Goal: Task Accomplishment & Management: Manage account settings

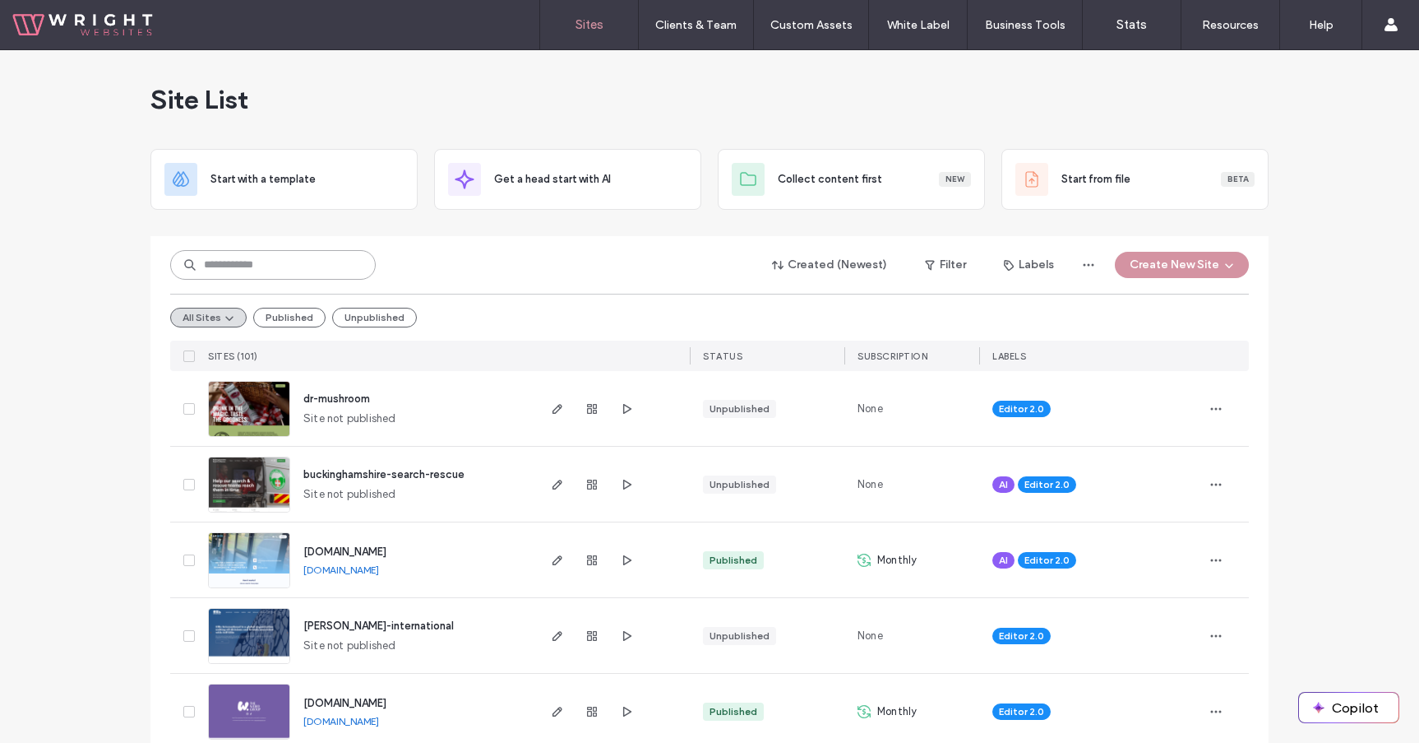
click at [266, 264] on input at bounding box center [273, 265] width 206 height 30
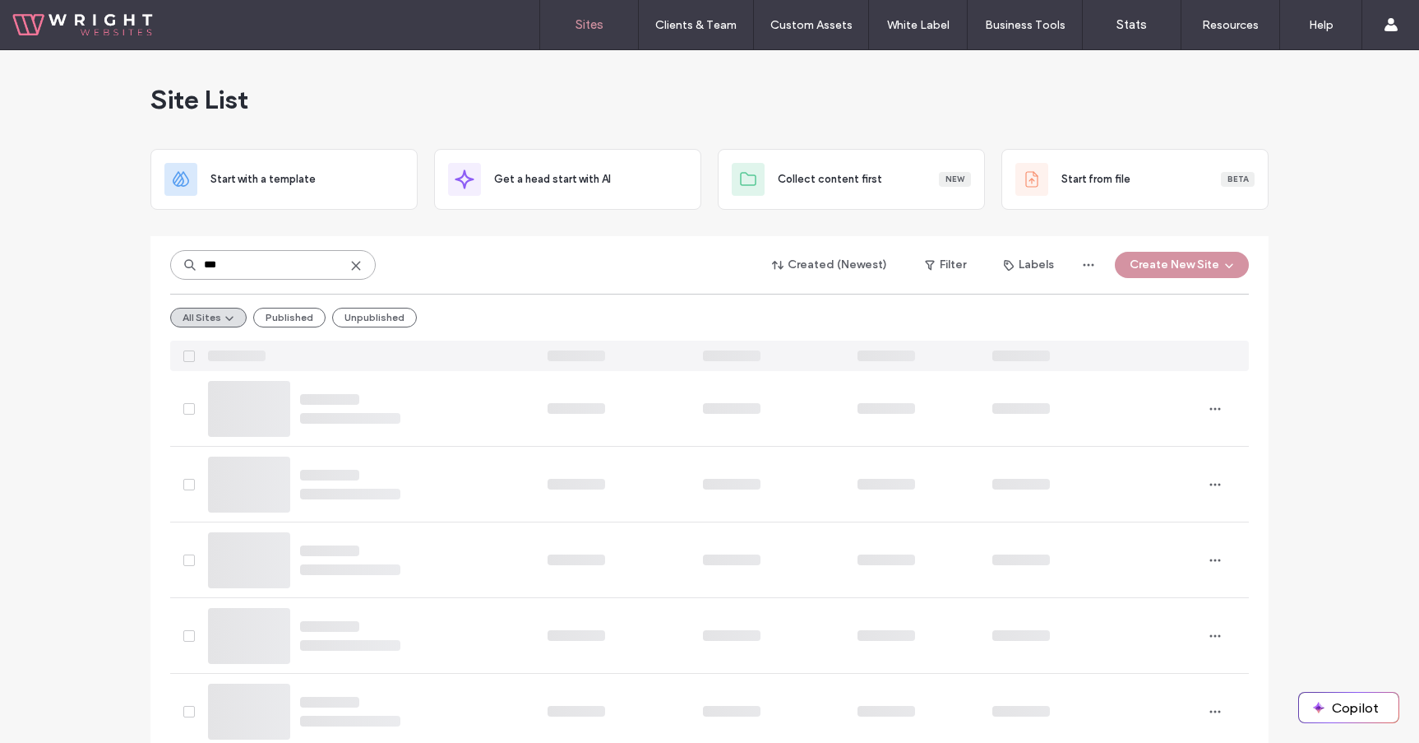
type input "***"
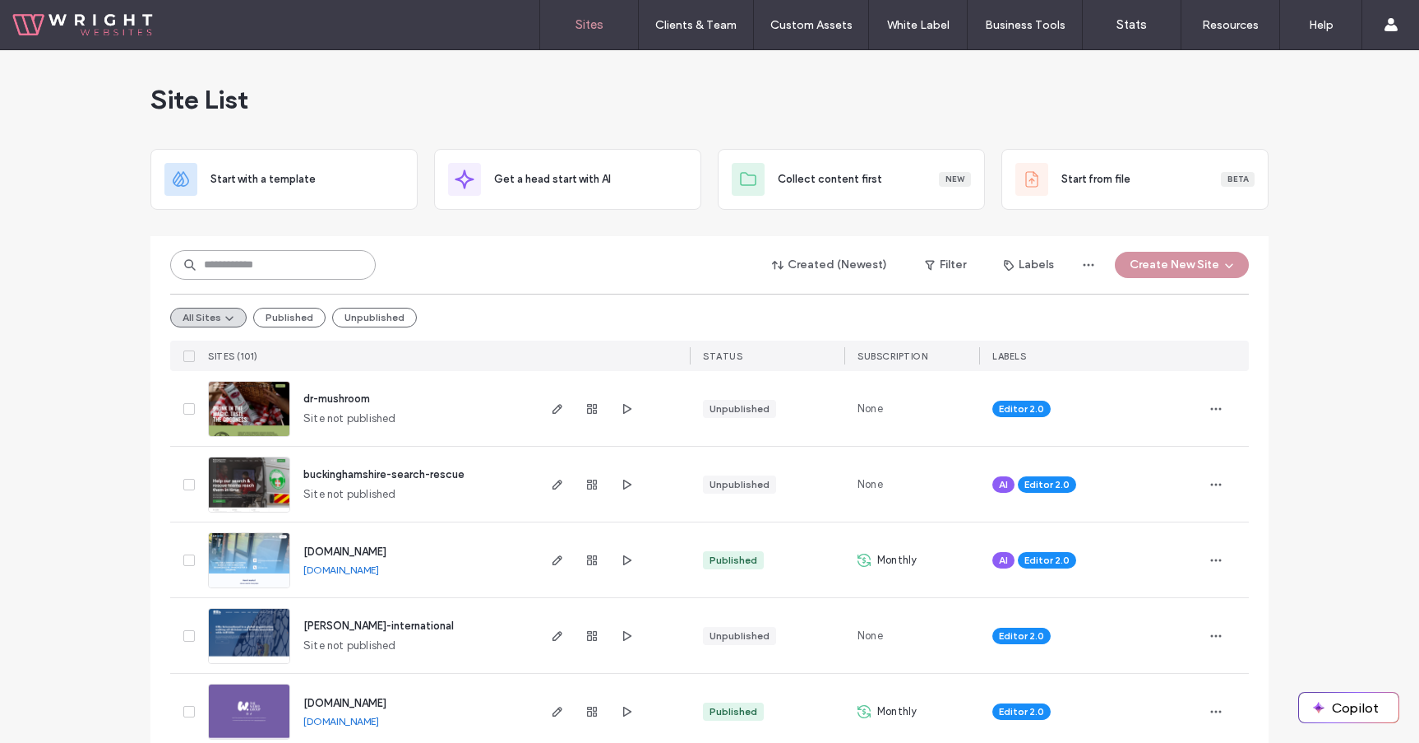
click at [269, 269] on input at bounding box center [273, 265] width 206 height 30
type input "***"
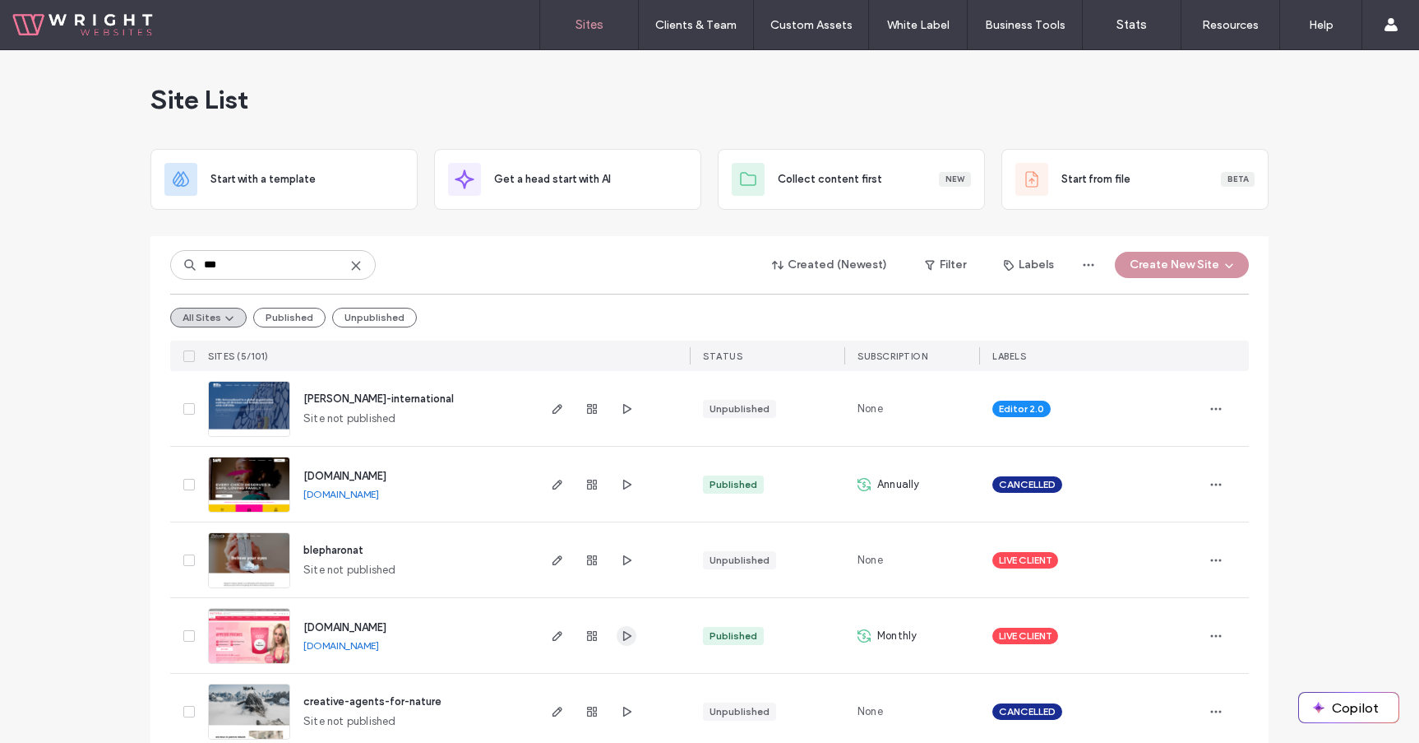
click at [623, 634] on use "button" at bounding box center [627, 635] width 8 height 10
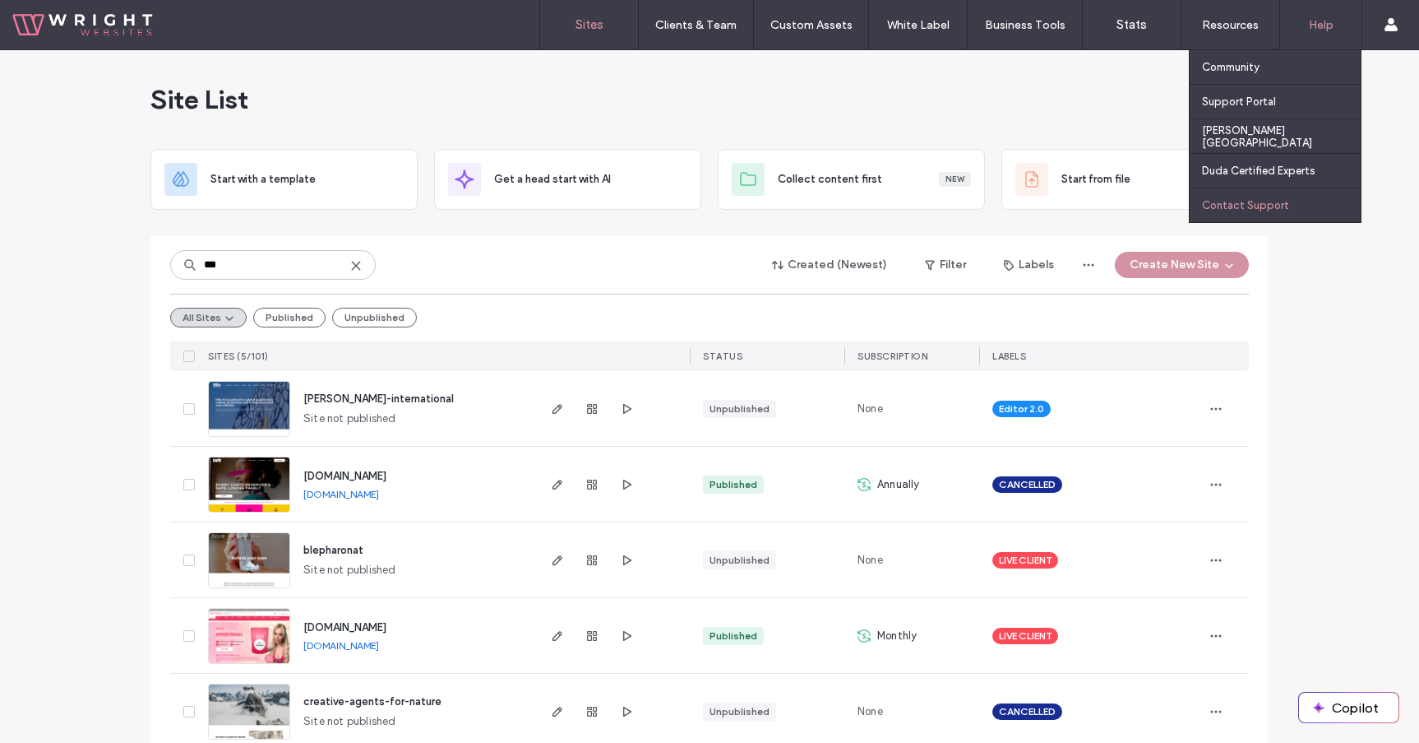
click at [1247, 201] on label "Contact Support" at bounding box center [1245, 205] width 87 height 12
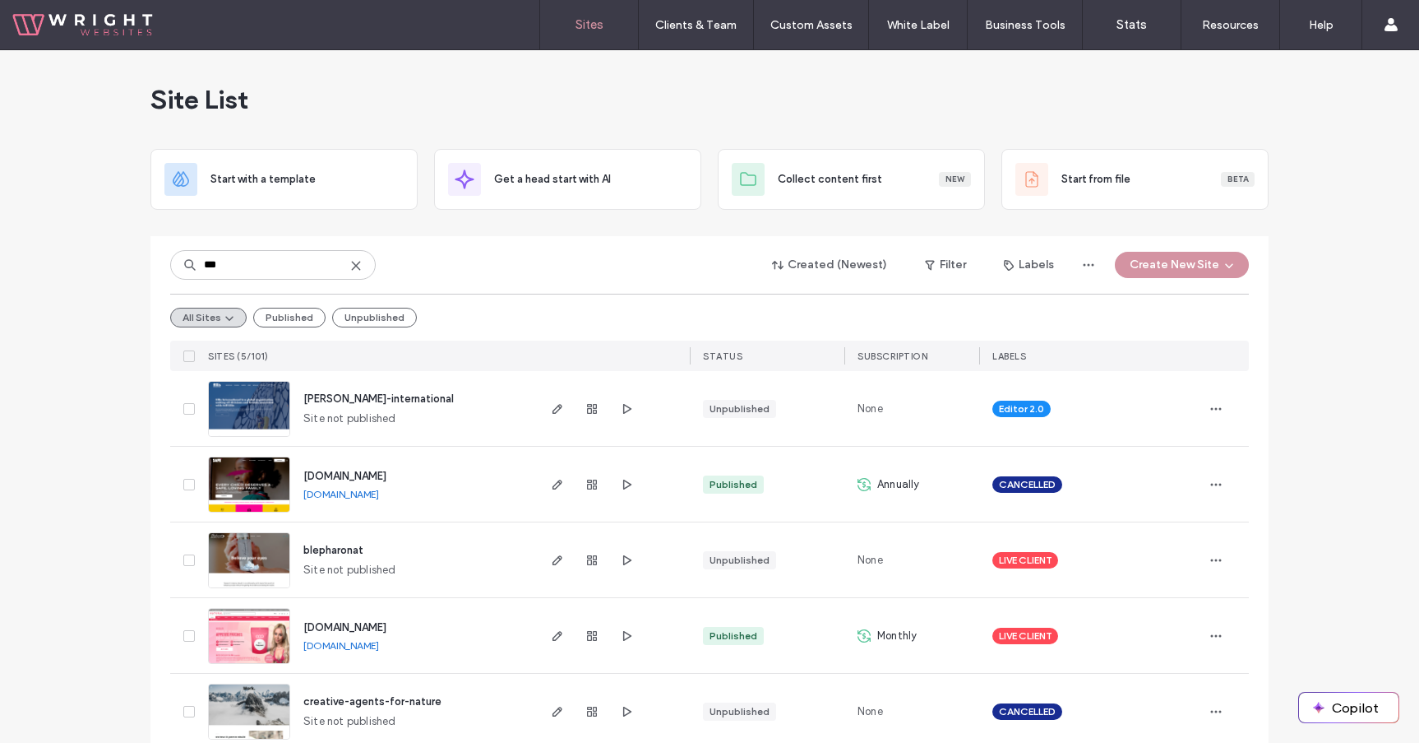
click at [1035, 64] on div "Site List" at bounding box center [710, 99] width 1118 height 99
click at [274, 266] on input "***" at bounding box center [273, 265] width 206 height 30
click at [553, 634] on icon "button" at bounding box center [557, 635] width 13 height 13
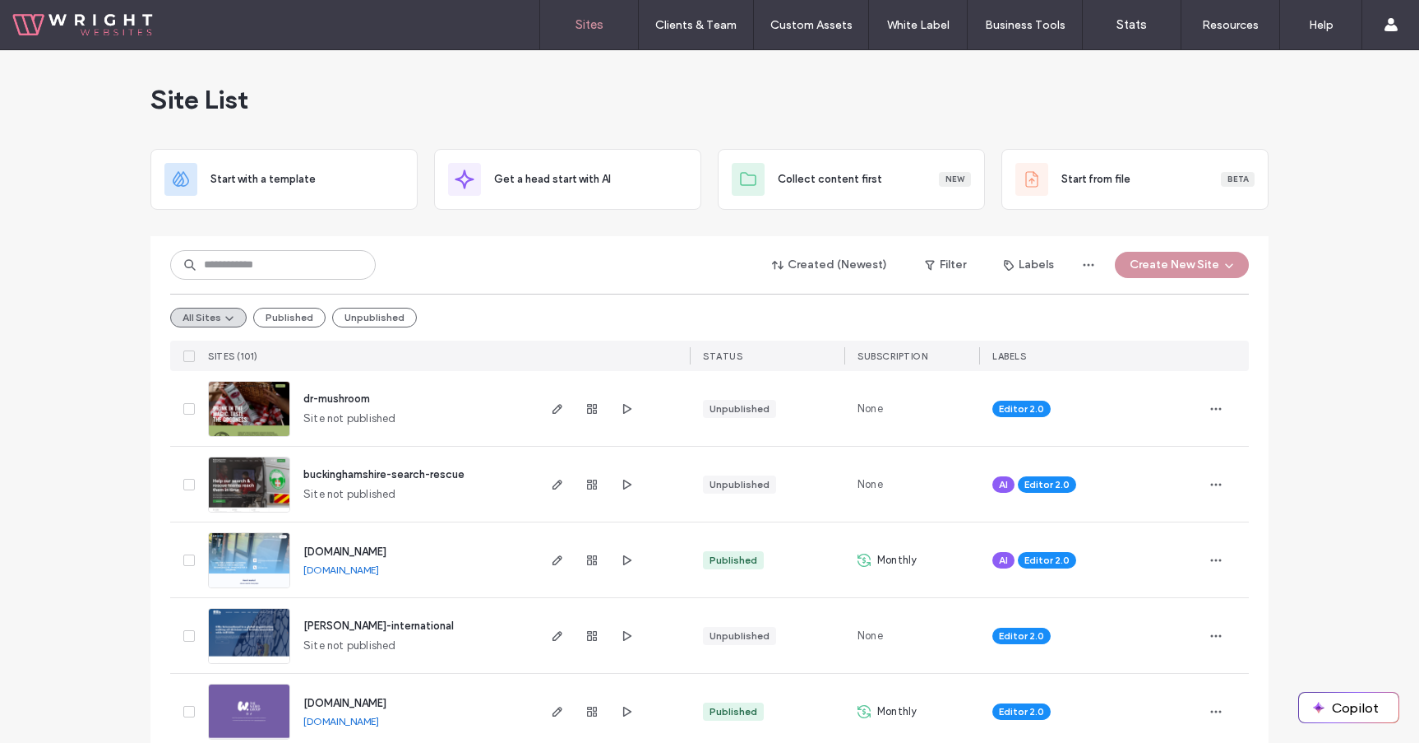
click at [866, 97] on div "Site List" at bounding box center [710, 99] width 1118 height 99
click at [329, 252] on input at bounding box center [273, 265] width 206 height 30
type input "***"
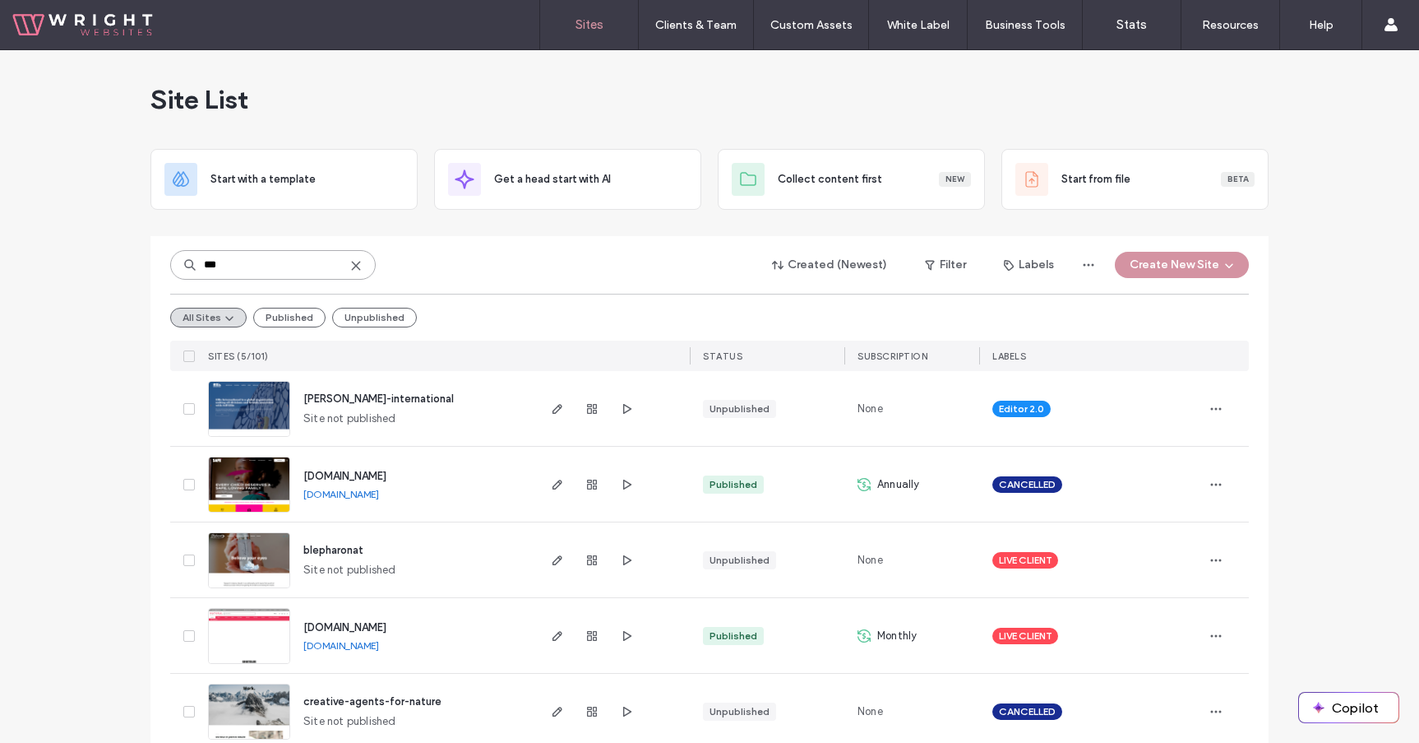
scroll to position [26, 0]
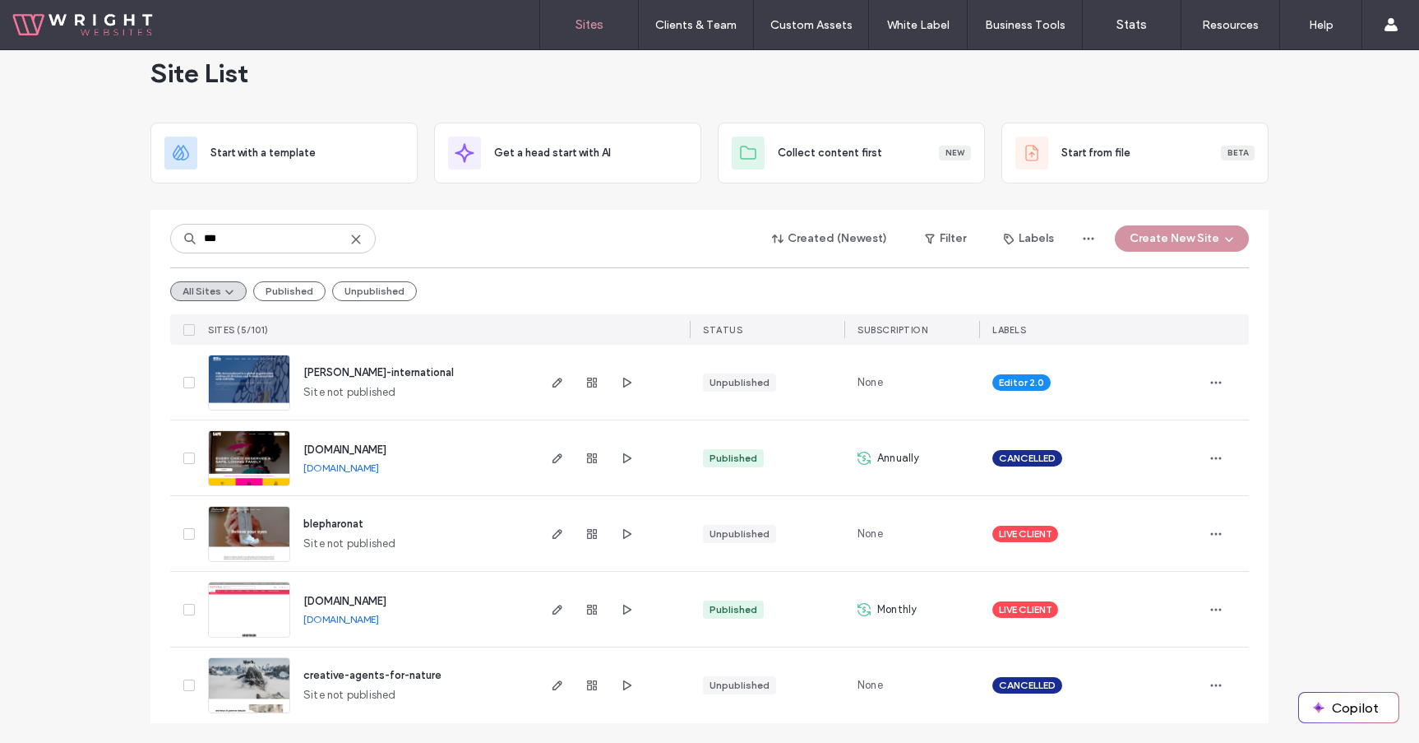
click at [566, 612] on div at bounding box center [592, 609] width 89 height 75
click at [553, 610] on use "button" at bounding box center [558, 609] width 10 height 10
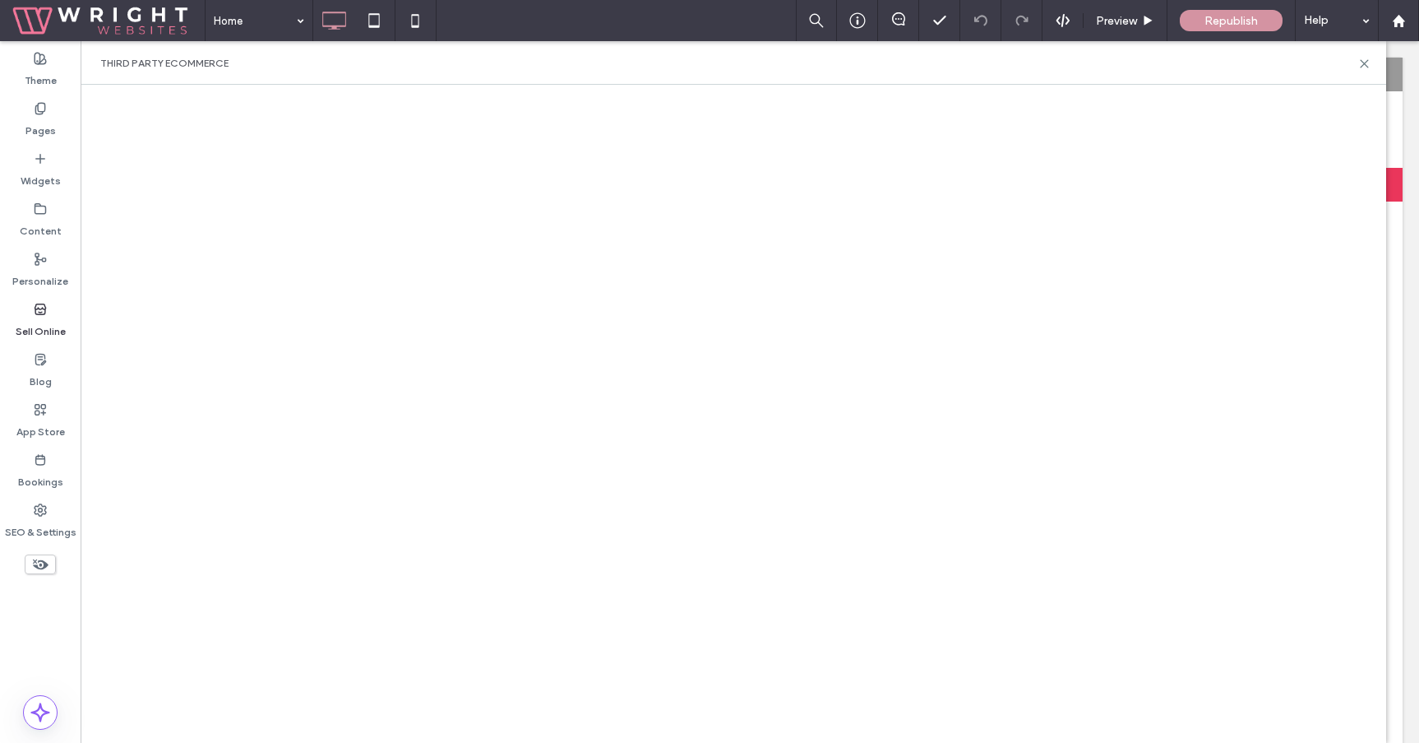
click at [1371, 62] on div "Third Party eCommerce" at bounding box center [734, 63] width 1306 height 44
click at [1370, 61] on icon at bounding box center [1365, 64] width 12 height 12
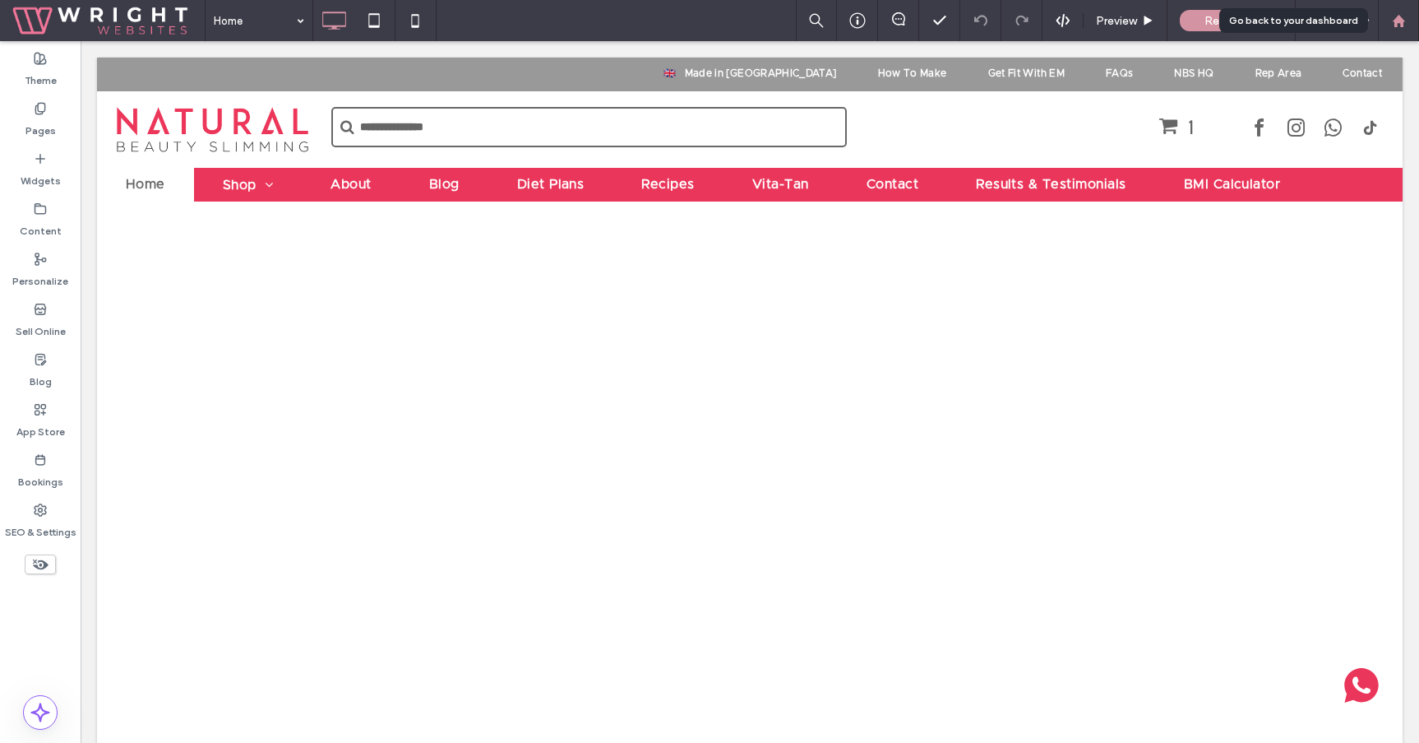
click at [1404, 24] on icon at bounding box center [1399, 21] width 14 height 14
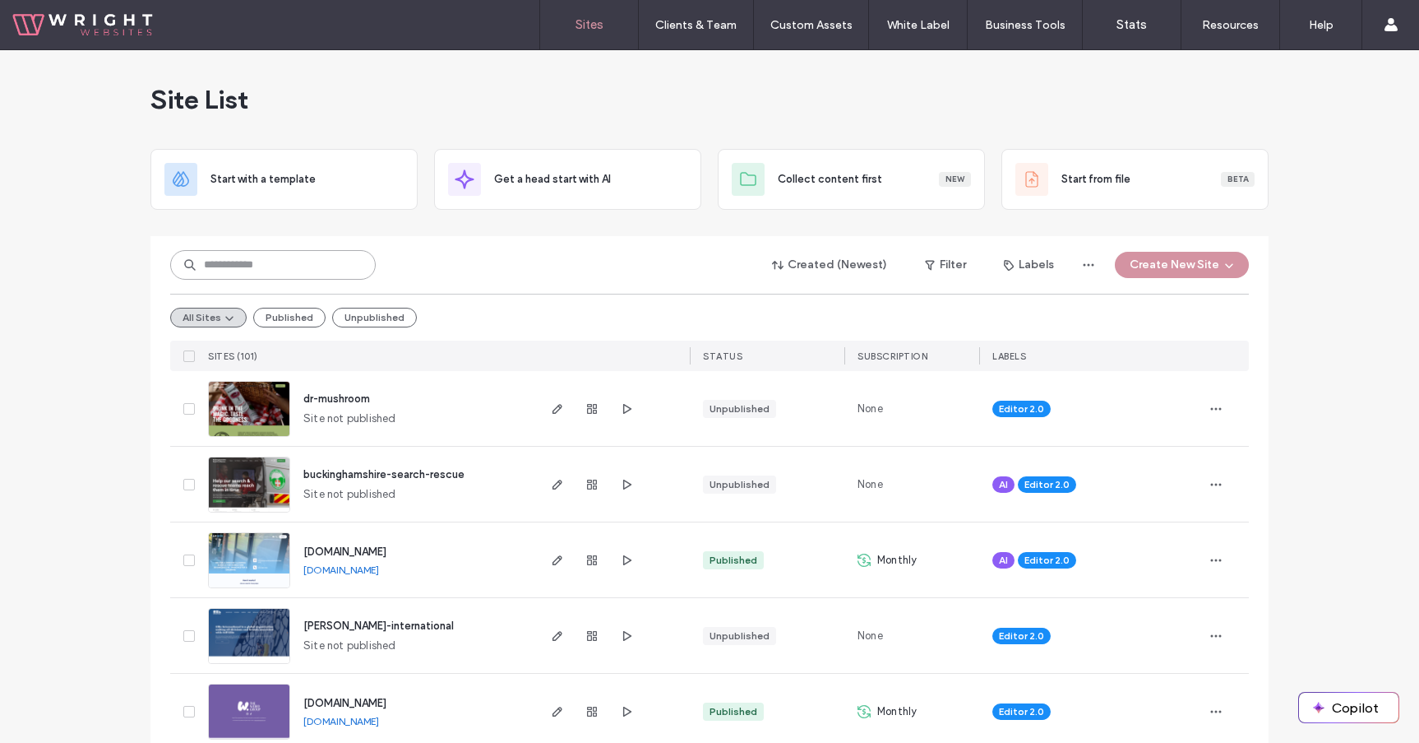
click at [313, 262] on input at bounding box center [273, 265] width 206 height 30
type input "***"
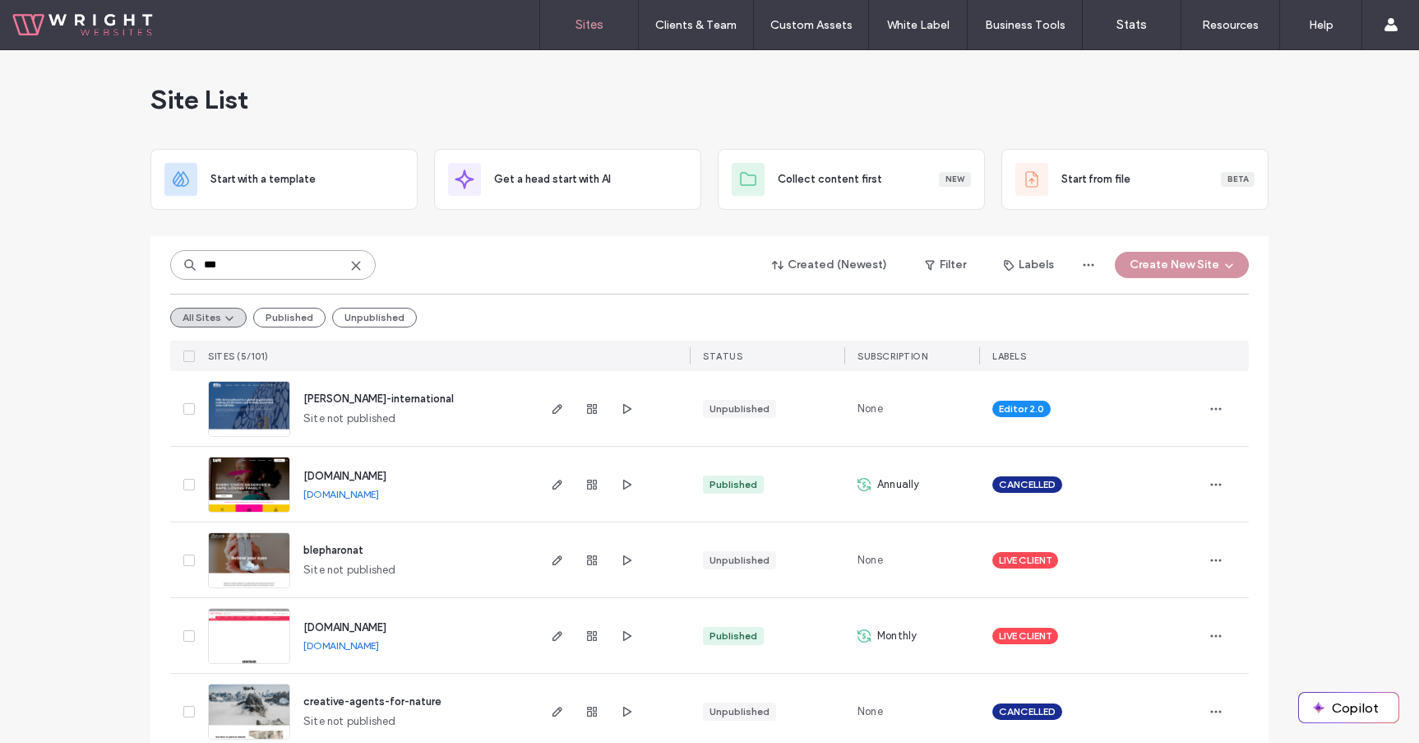
scroll to position [26, 0]
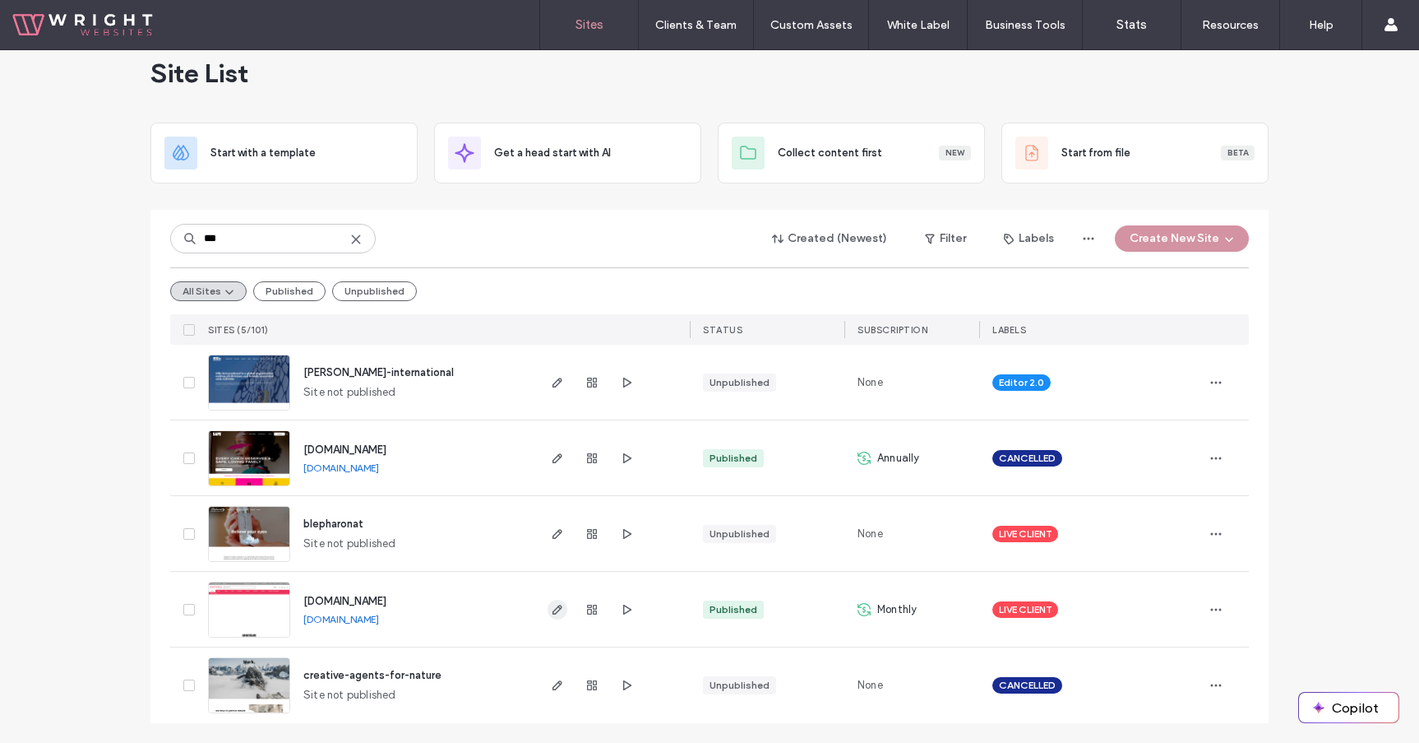
click at [552, 612] on icon "button" at bounding box center [557, 609] width 13 height 13
click at [91, 324] on div "Site List Start with a template Get a head start with AI Collect content first …" at bounding box center [709, 383] width 1419 height 719
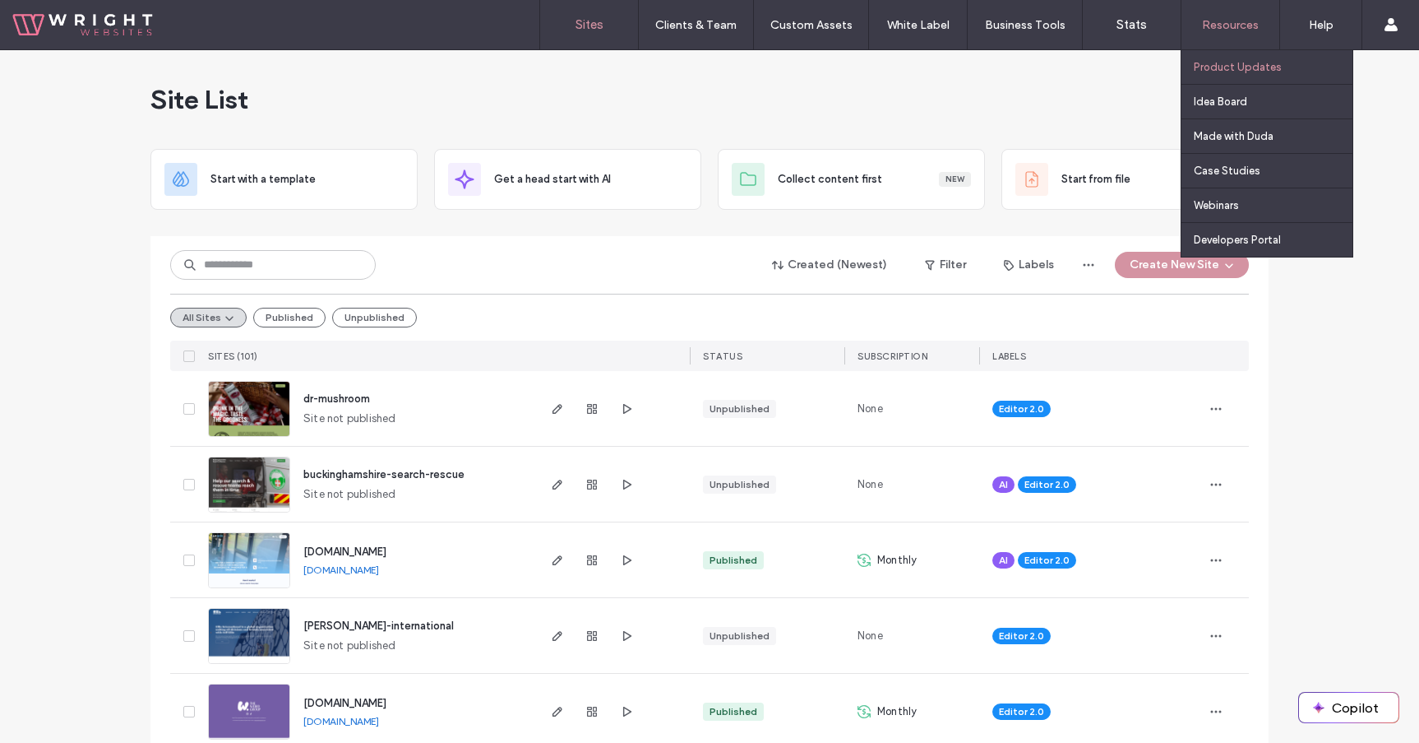
click at [1230, 53] on link "Product Updates" at bounding box center [1273, 67] width 159 height 34
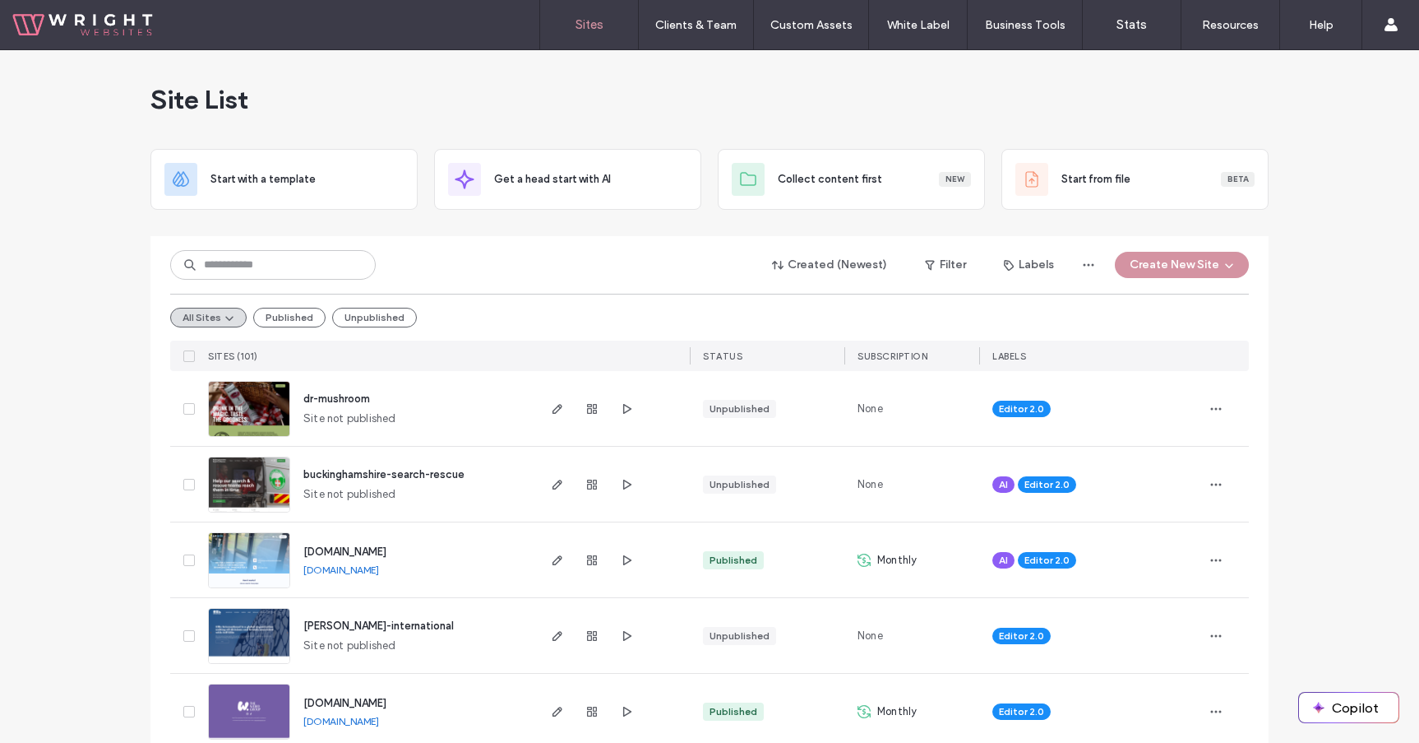
click at [899, 114] on div "Site List" at bounding box center [710, 99] width 1118 height 99
click at [670, 68] on div "Site List" at bounding box center [710, 99] width 1118 height 99
